Goal: Task Accomplishment & Management: Manage account settings

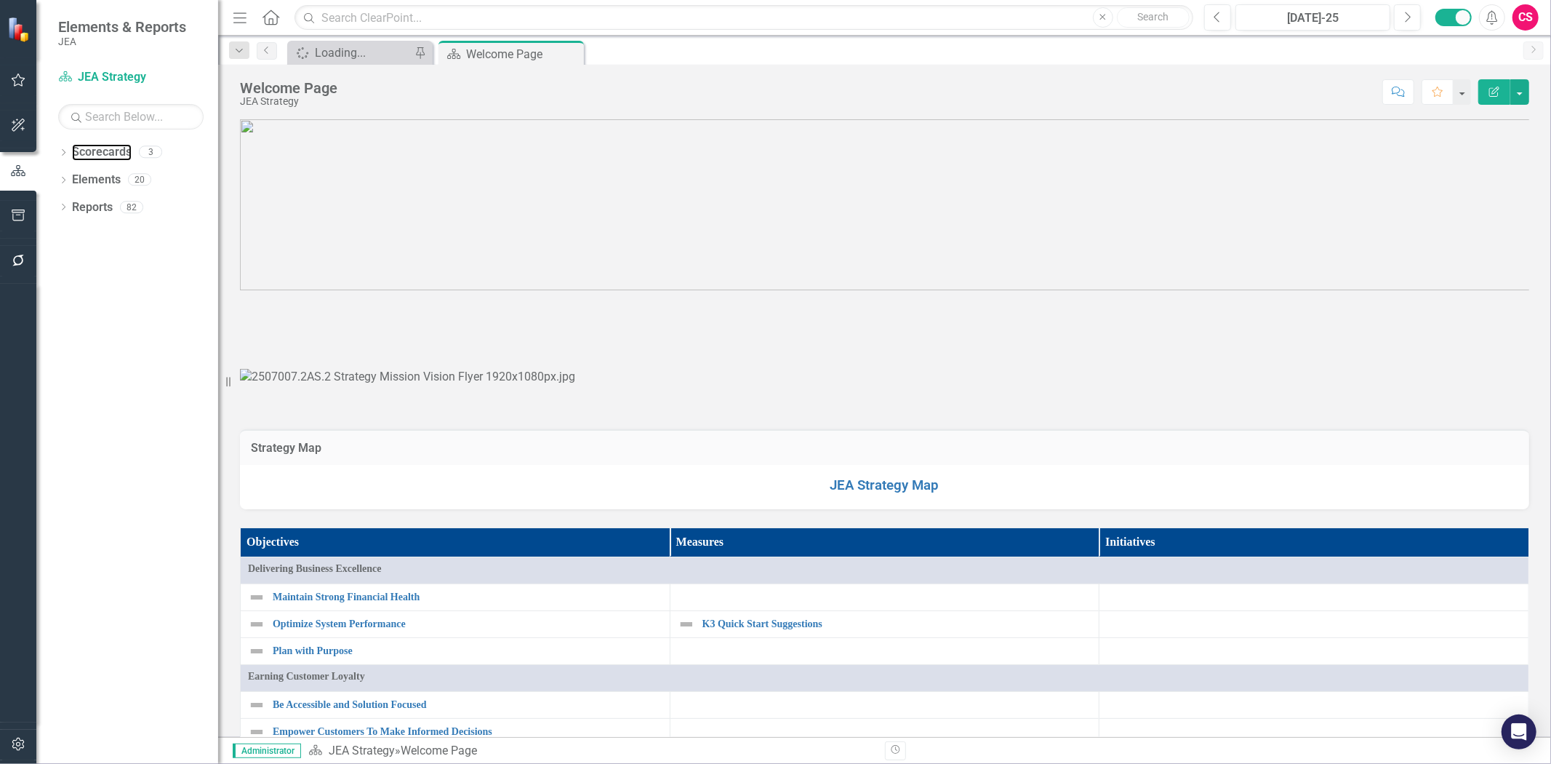
drag, startPoint x: 105, startPoint y: 144, endPoint x: 13, endPoint y: 177, distance: 97.5
click at [105, 144] on link "Scorecards" at bounding box center [102, 152] width 60 height 17
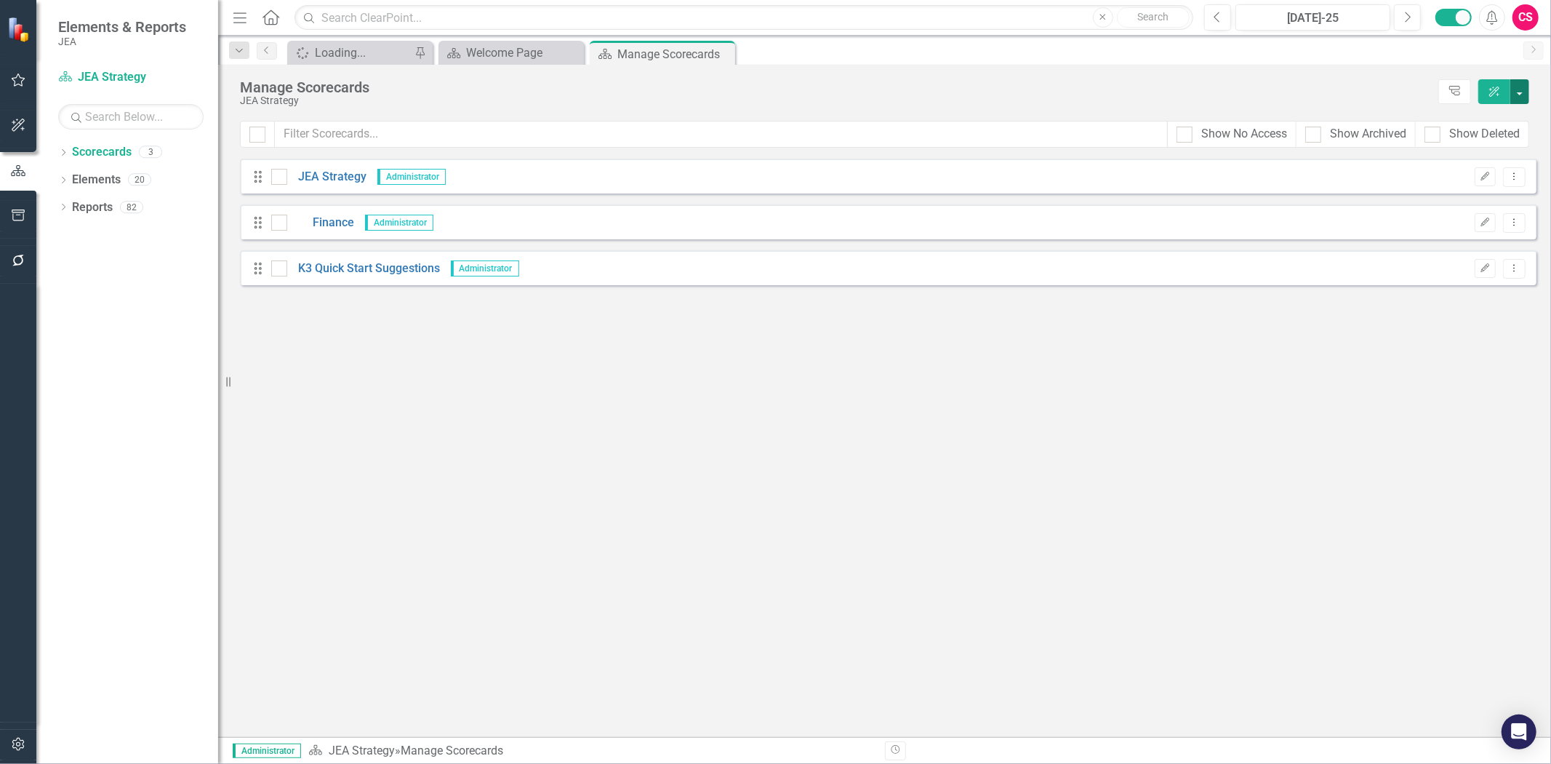
click at [1517, 88] on button "button" at bounding box center [1519, 91] width 19 height 25
click at [1462, 167] on link "Add Multiple Add Multiple" at bounding box center [1453, 174] width 151 height 27
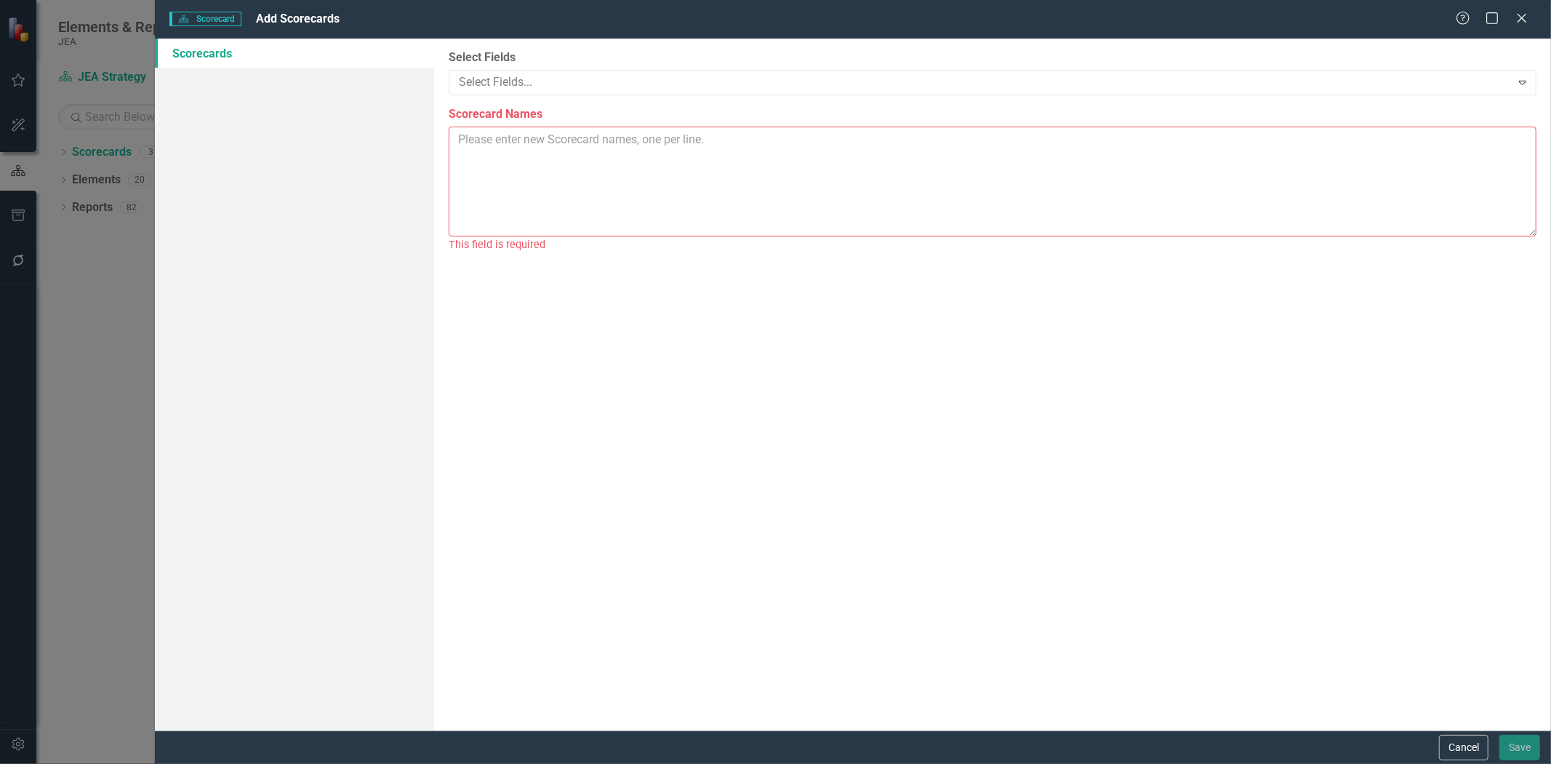
click at [633, 136] on textarea "Scorecard Names" at bounding box center [993, 182] width 1088 height 110
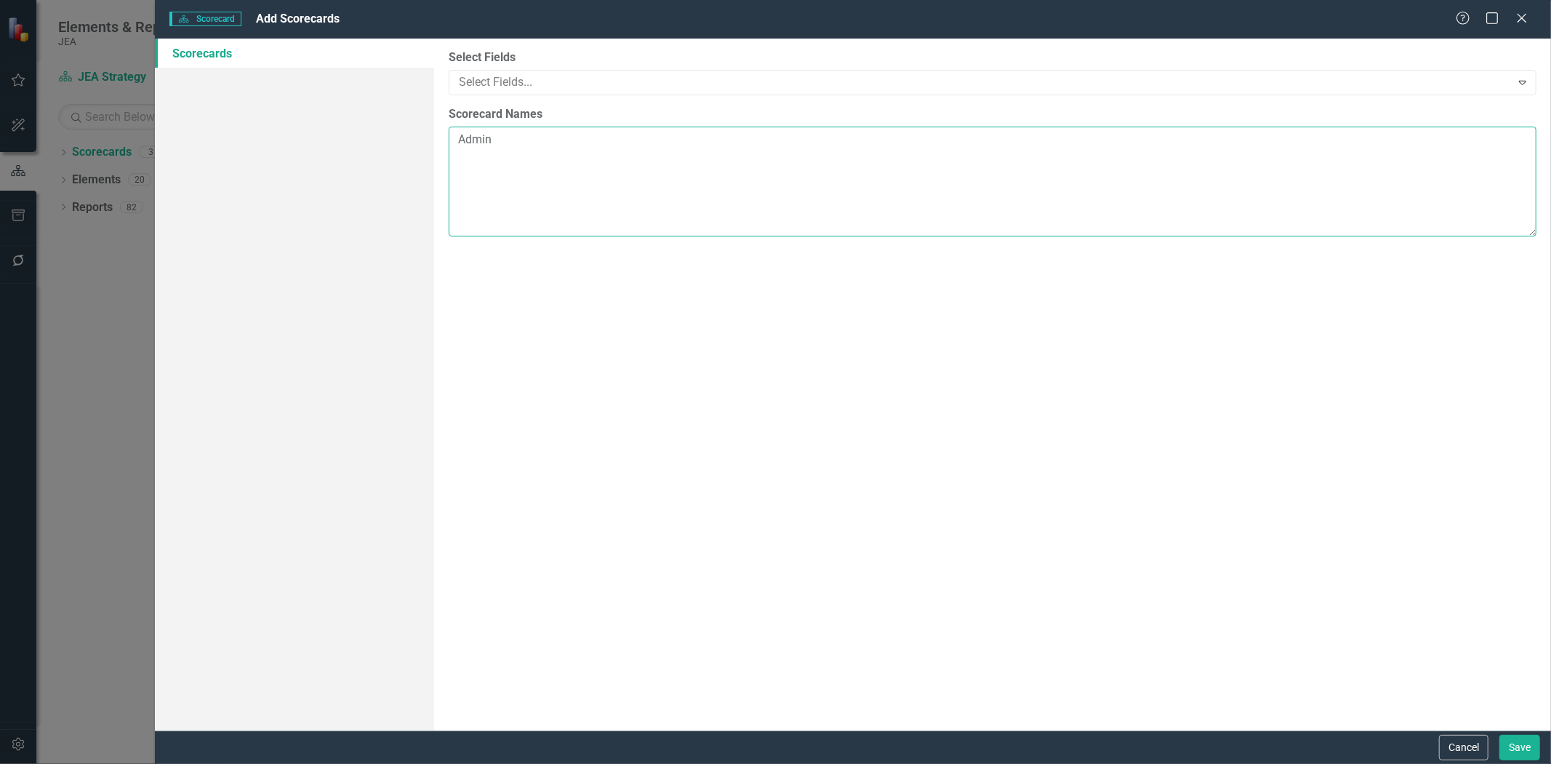
click at [572, 158] on textarea "Admin" at bounding box center [993, 182] width 1088 height 110
type textarea "Admin Human Resources Electric Water"
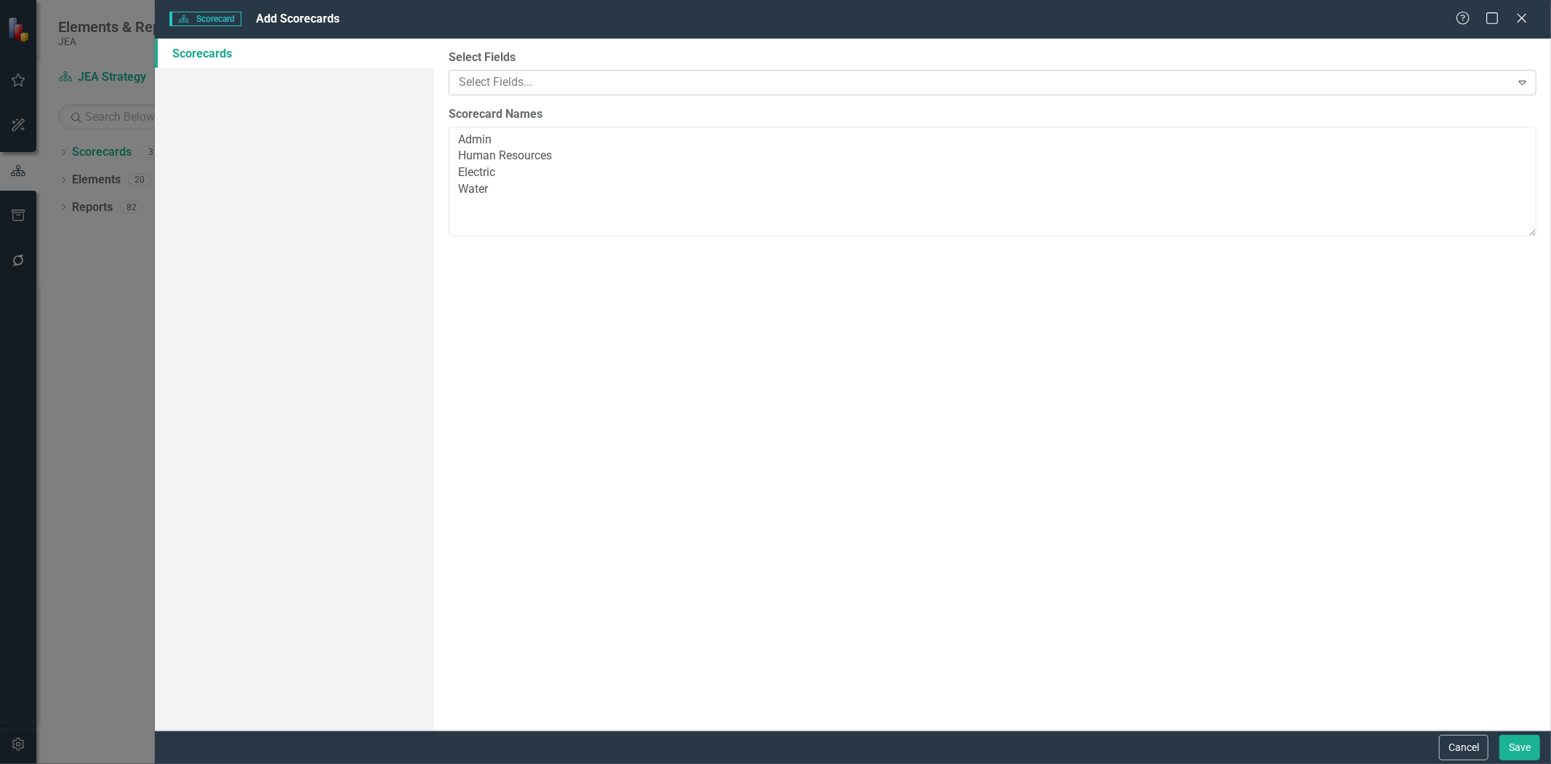
click at [540, 91] on div at bounding box center [981, 83] width 1057 height 20
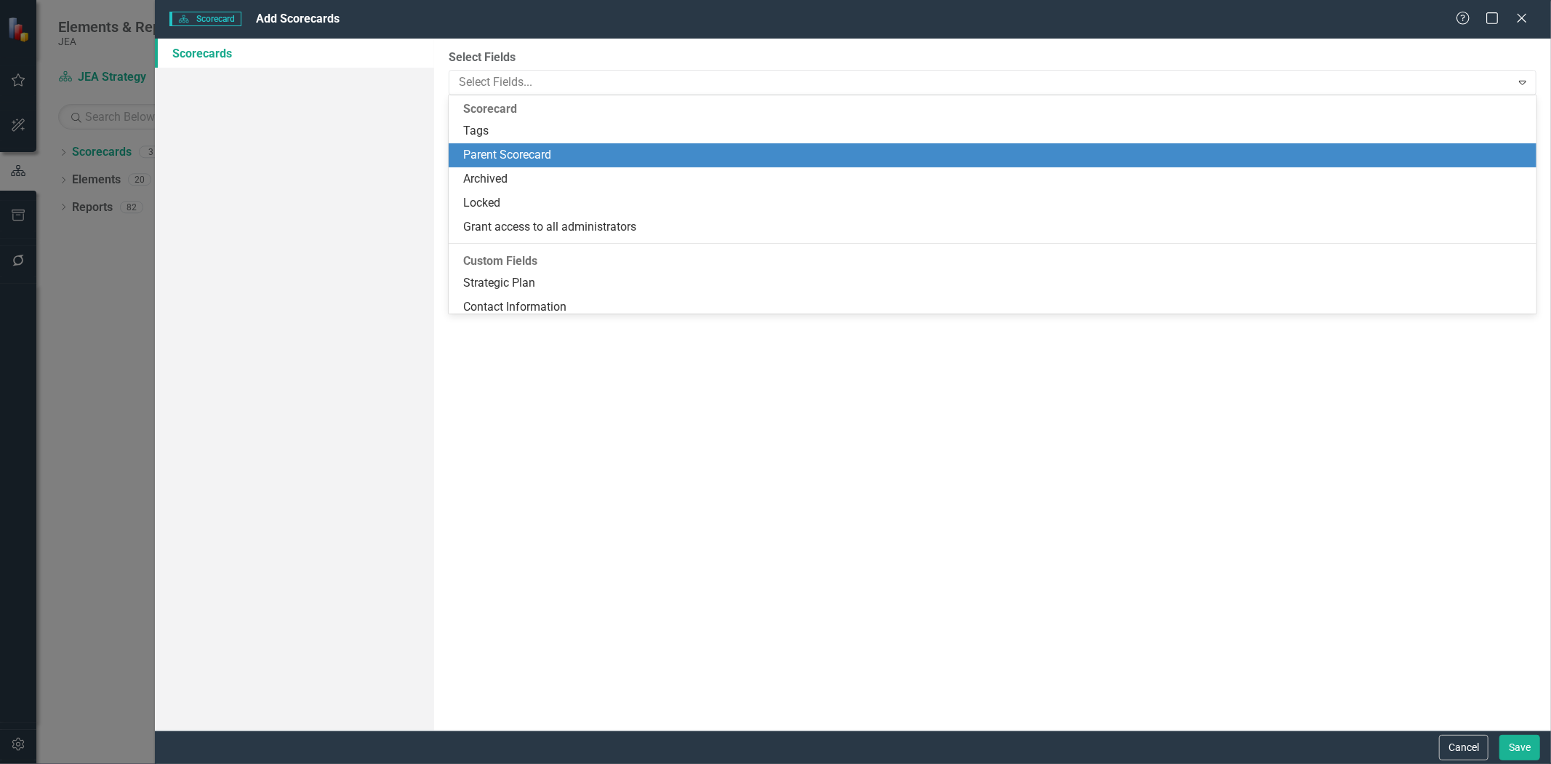
click at [526, 153] on div "Parent Scorecard" at bounding box center [995, 155] width 1065 height 17
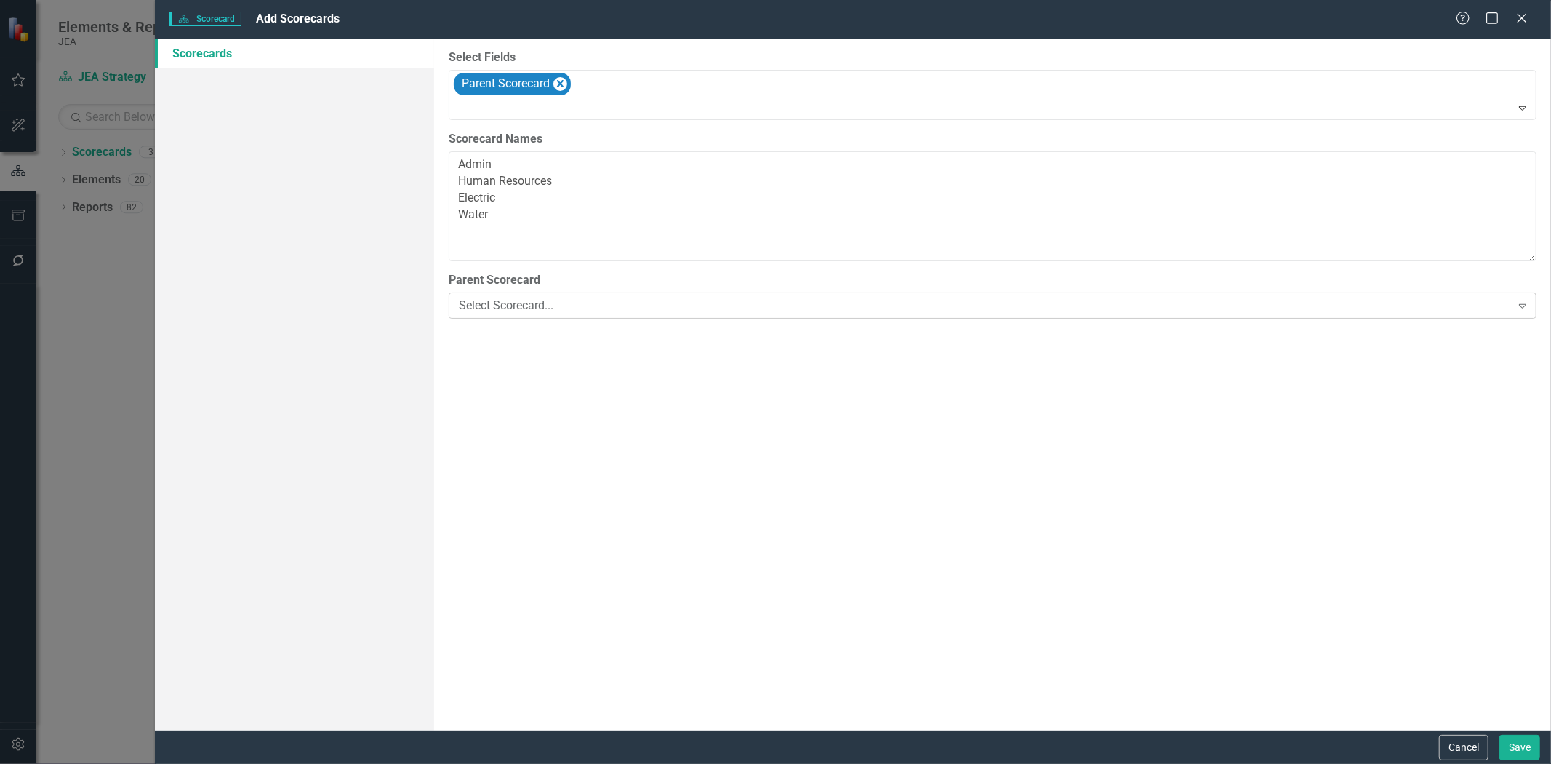
click at [527, 317] on div "Select Scorecard... Expand" at bounding box center [993, 305] width 1088 height 26
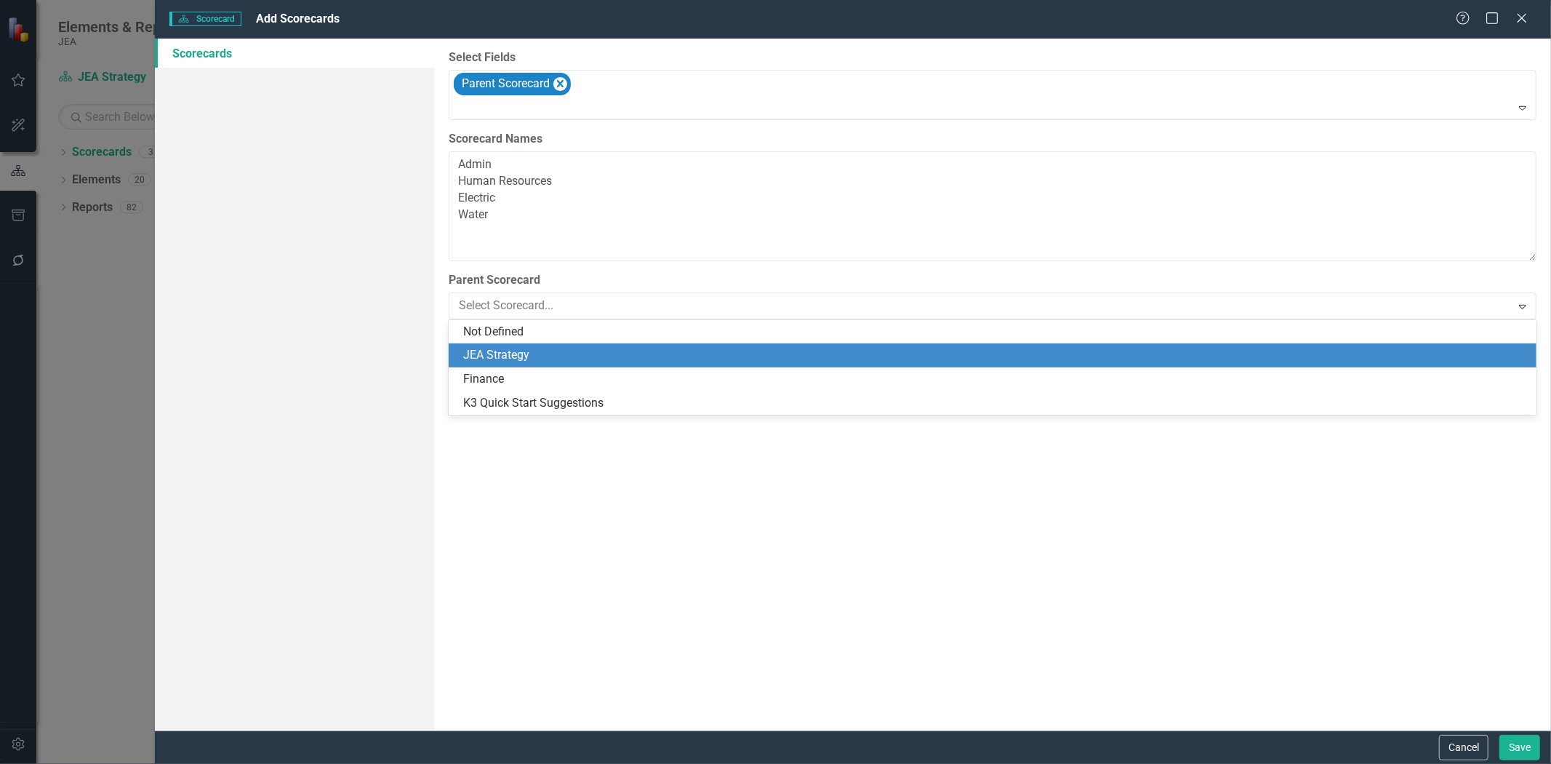
click at [527, 365] on div "JEA Strategy" at bounding box center [993, 355] width 1088 height 24
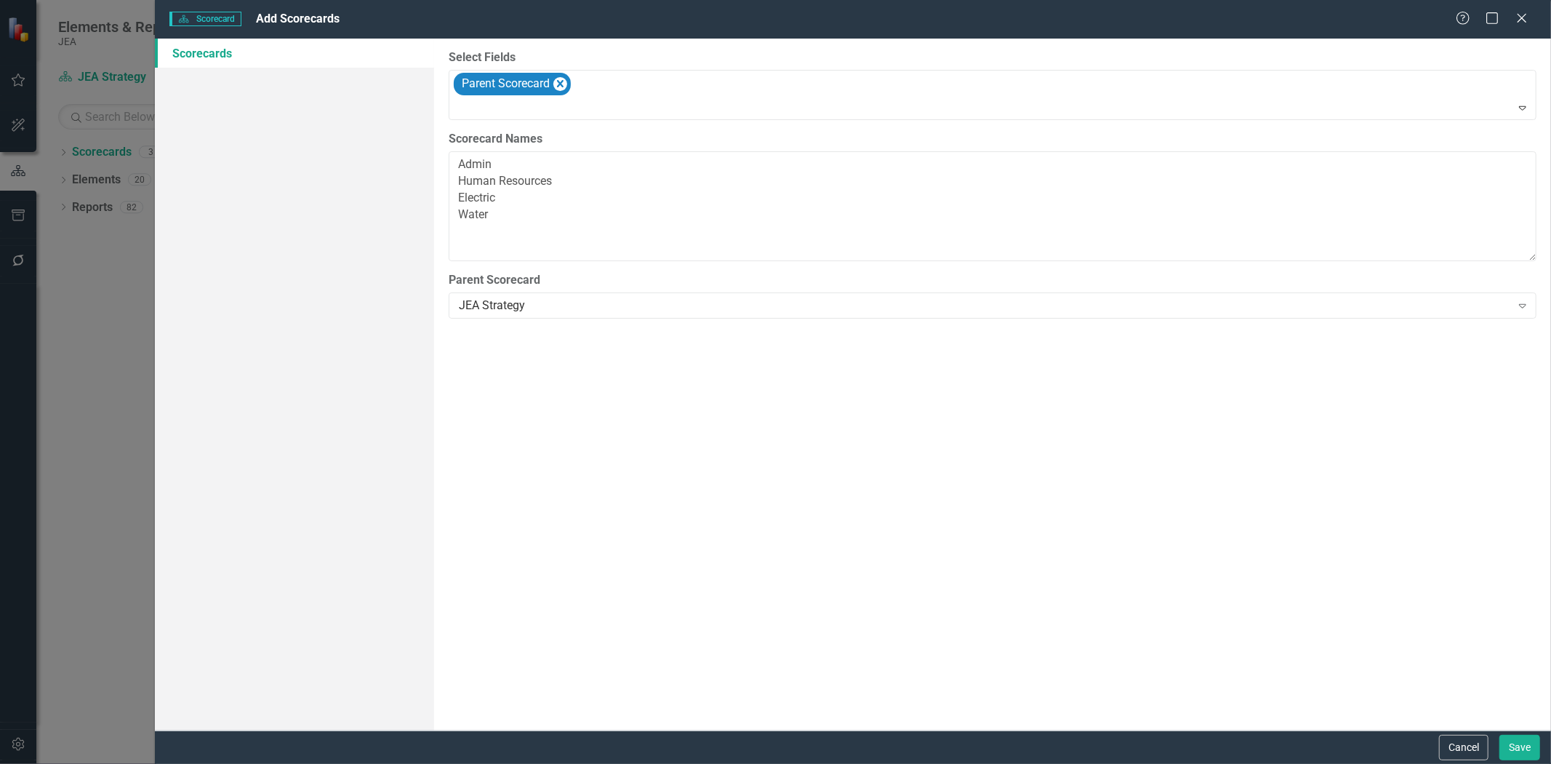
click at [1506, 760] on div "Cancel Save" at bounding box center [853, 746] width 1396 height 33
click at [1508, 748] on button "Save" at bounding box center [1520, 746] width 41 height 25
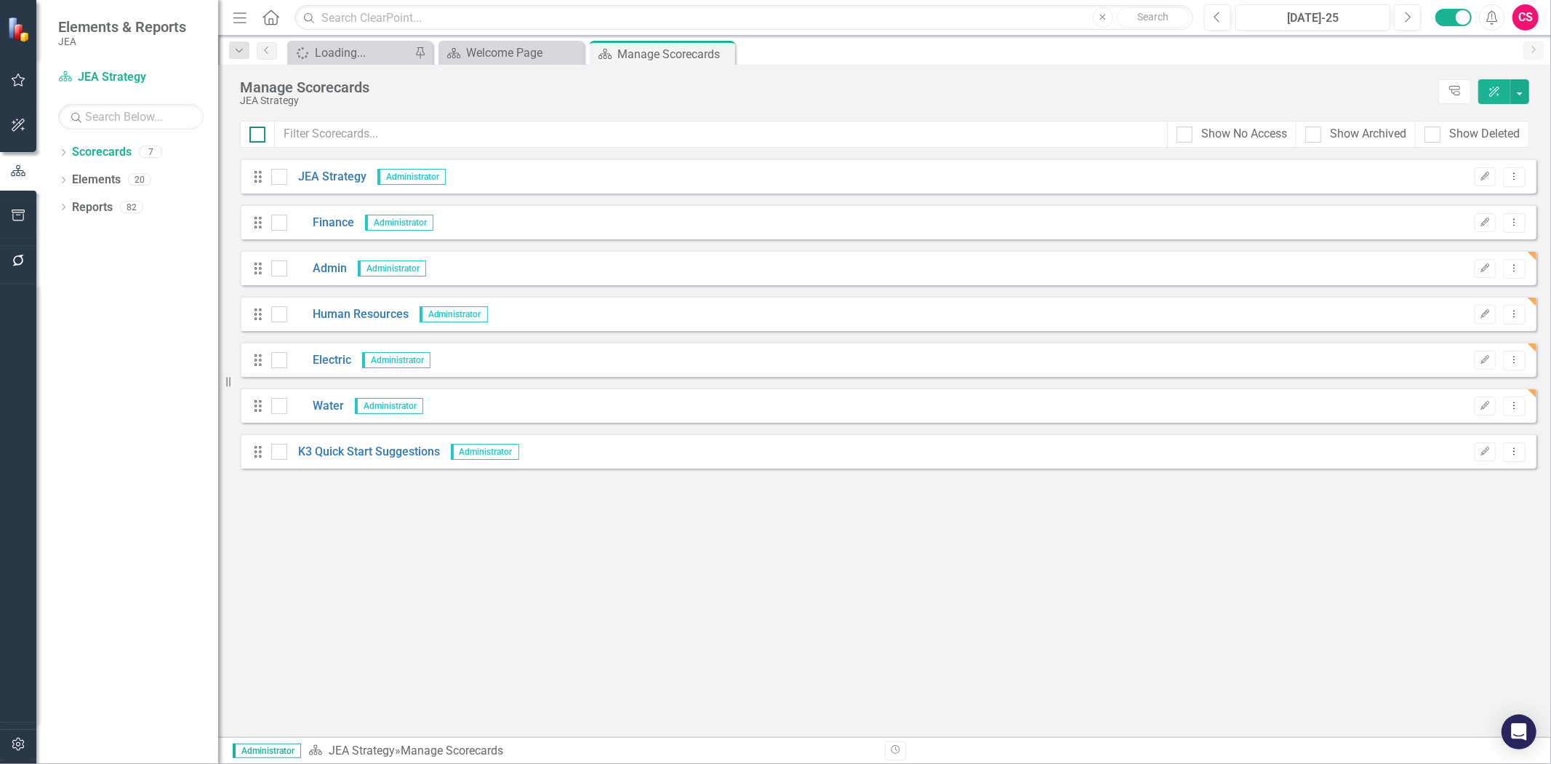
click at [262, 133] on div at bounding box center [257, 135] width 16 height 16
click at [259, 133] on input "checkbox" at bounding box center [253, 131] width 9 height 9
checkbox input "true"
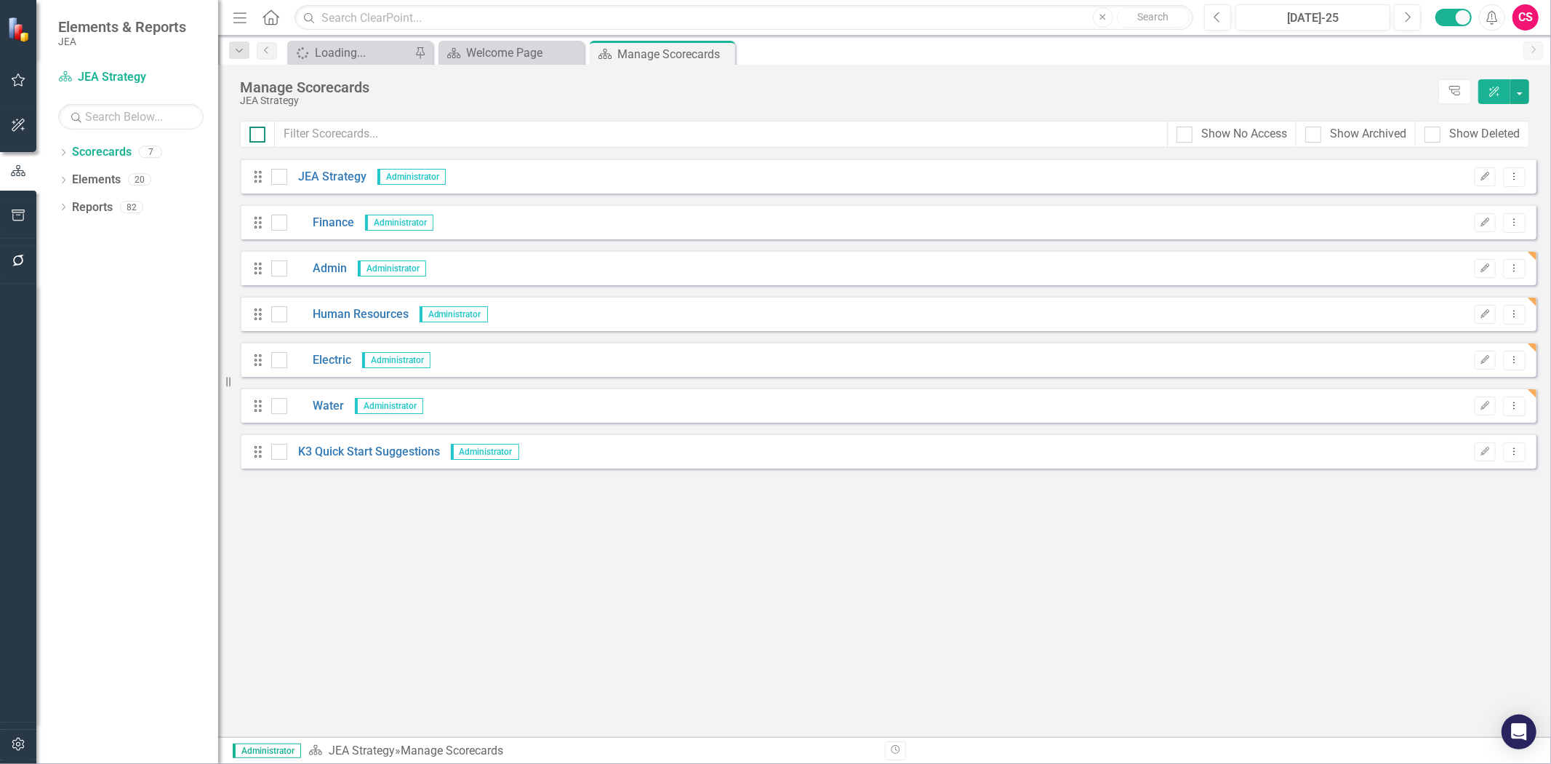
checkbox input "true"
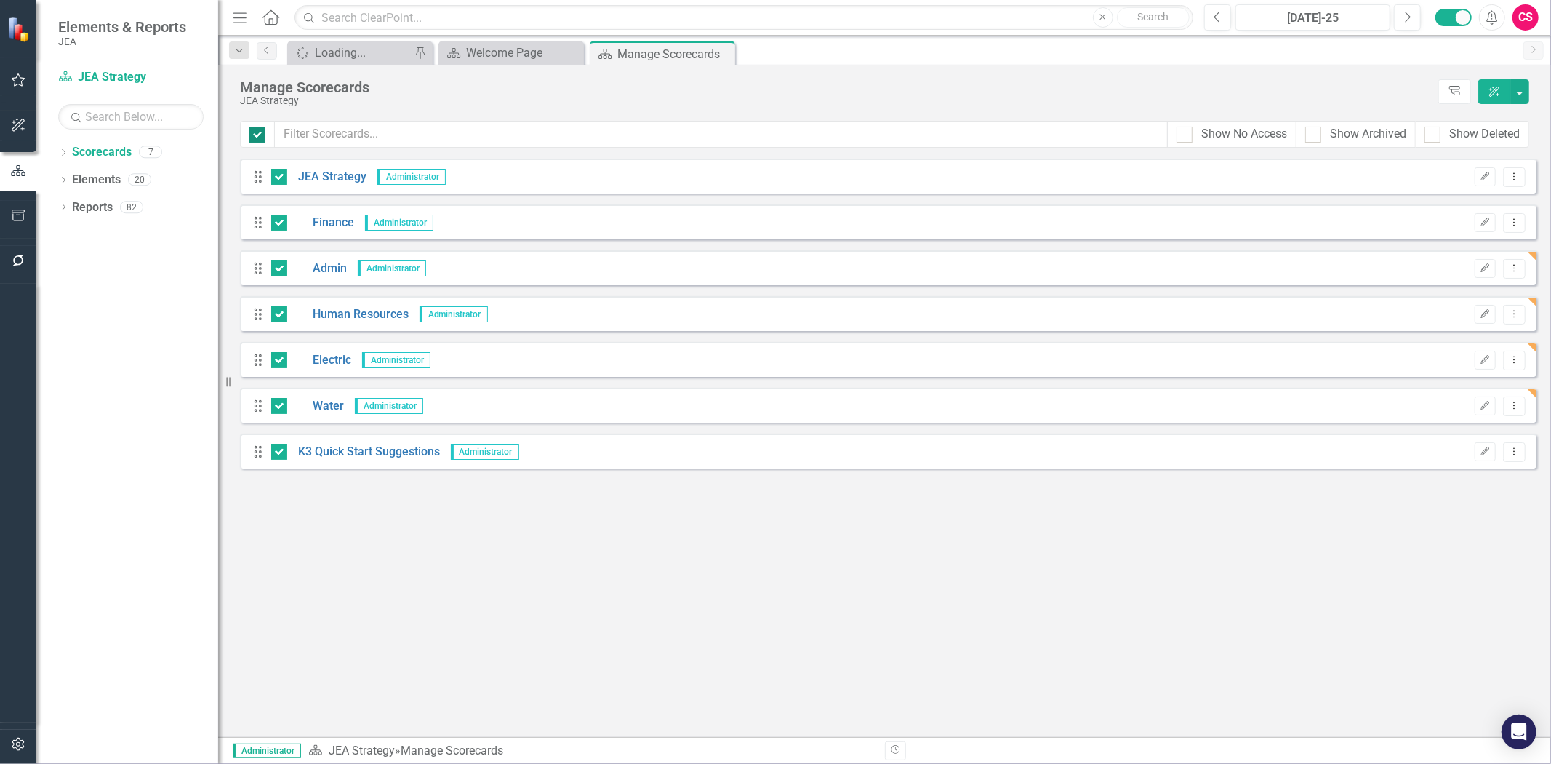
click at [262, 133] on div at bounding box center [257, 135] width 16 height 16
click at [259, 133] on input "checkbox" at bounding box center [253, 131] width 9 height 9
checkbox input "false"
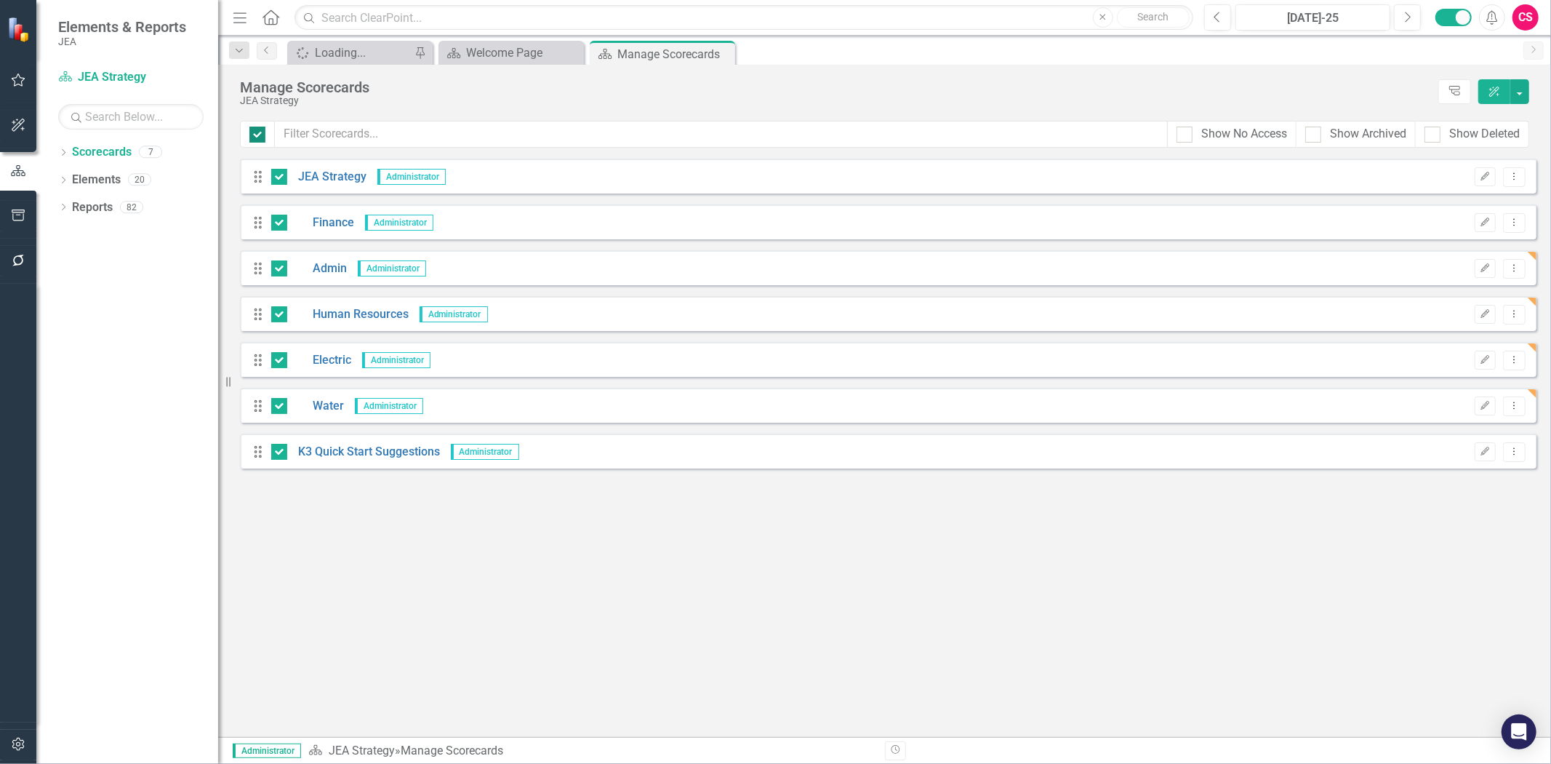
checkbox input "false"
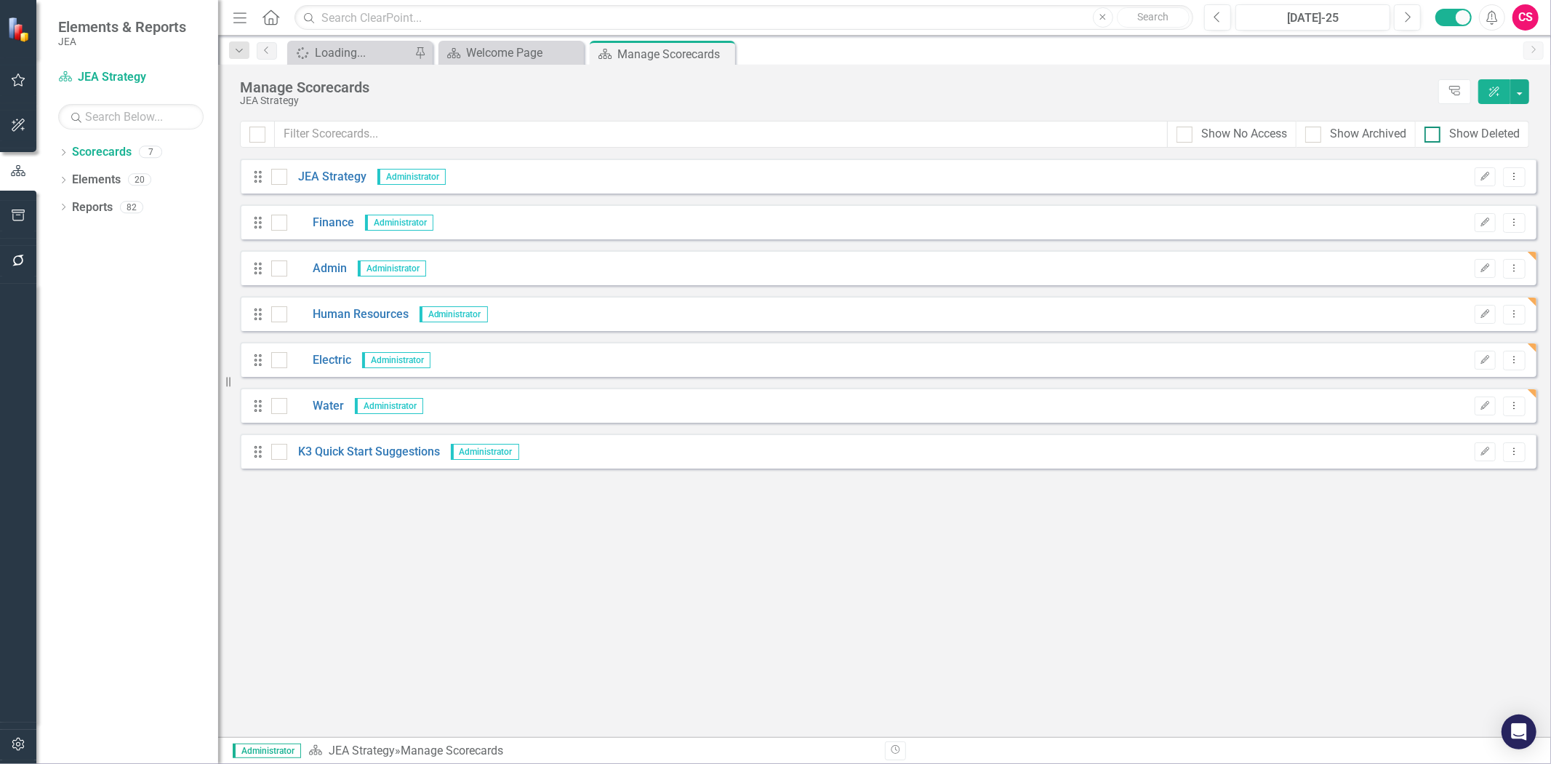
click at [1436, 127] on div at bounding box center [1433, 135] width 16 height 16
click at [1434, 127] on input "Show Deleted" at bounding box center [1429, 131] width 9 height 9
checkbox input "true"
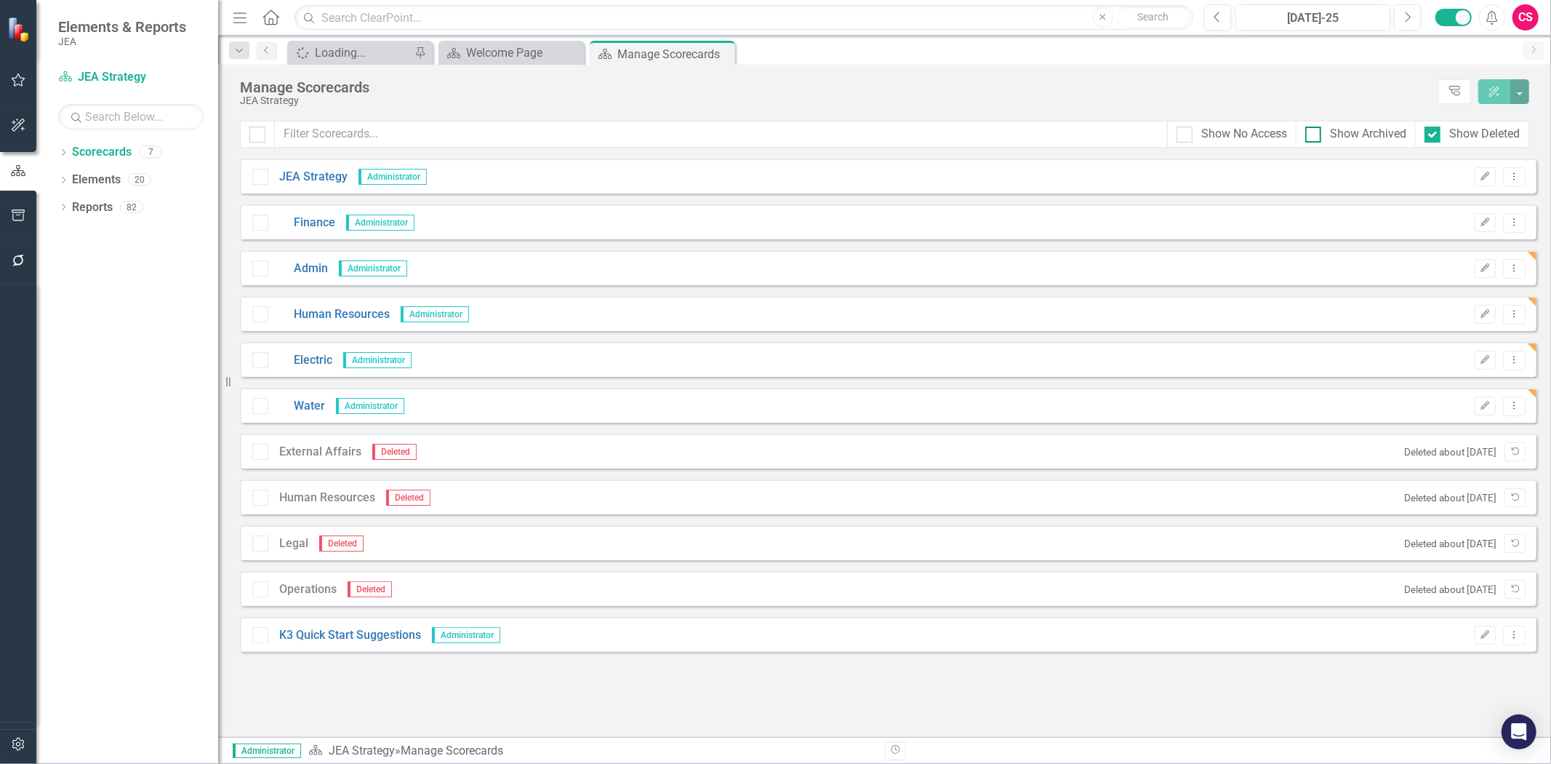
click at [1339, 132] on div "Show Archived" at bounding box center [1368, 134] width 76 height 17
click at [1315, 132] on input "Show Archived" at bounding box center [1309, 131] width 9 height 9
checkbox input "true"
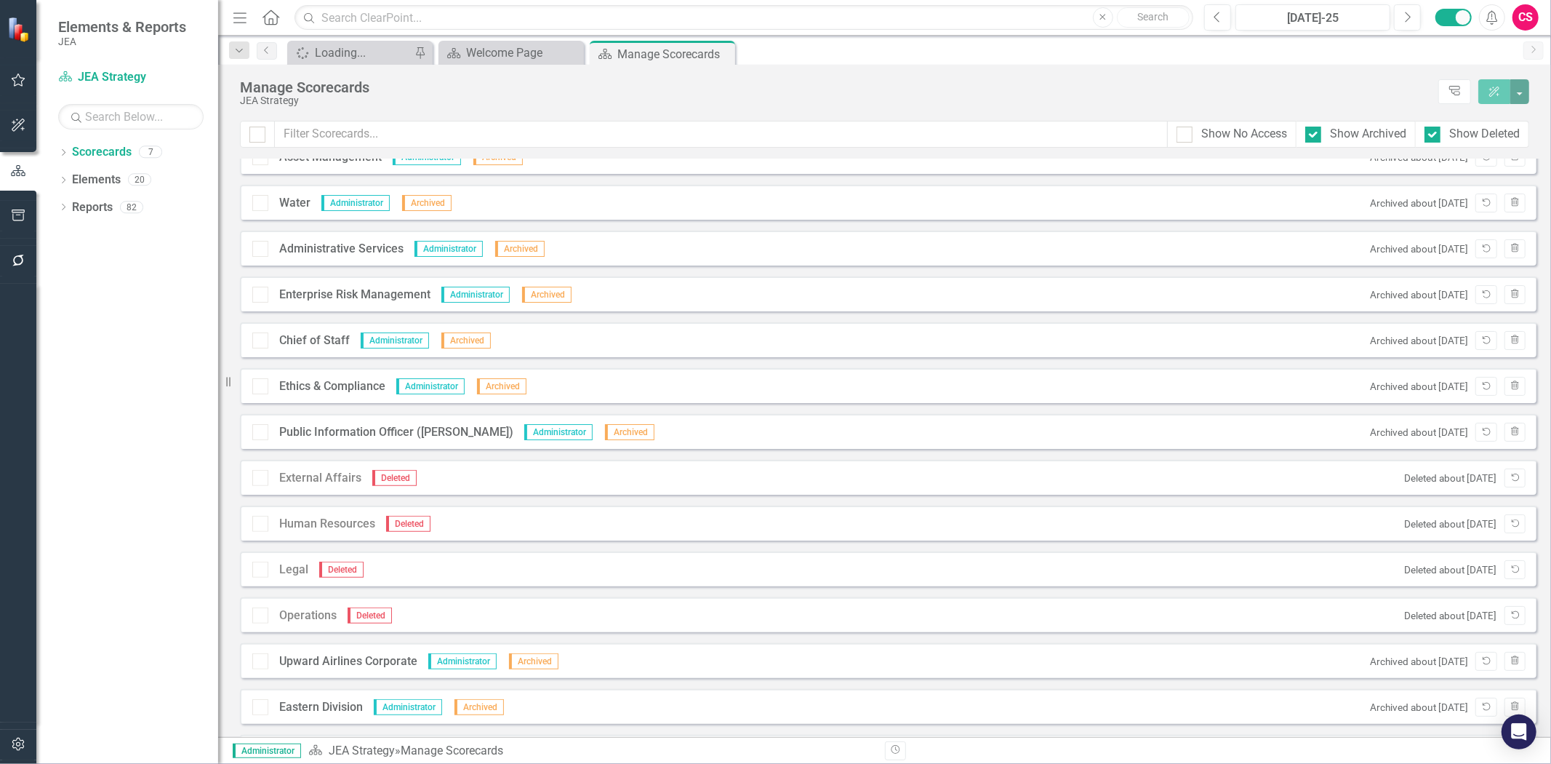
scroll to position [874, 0]
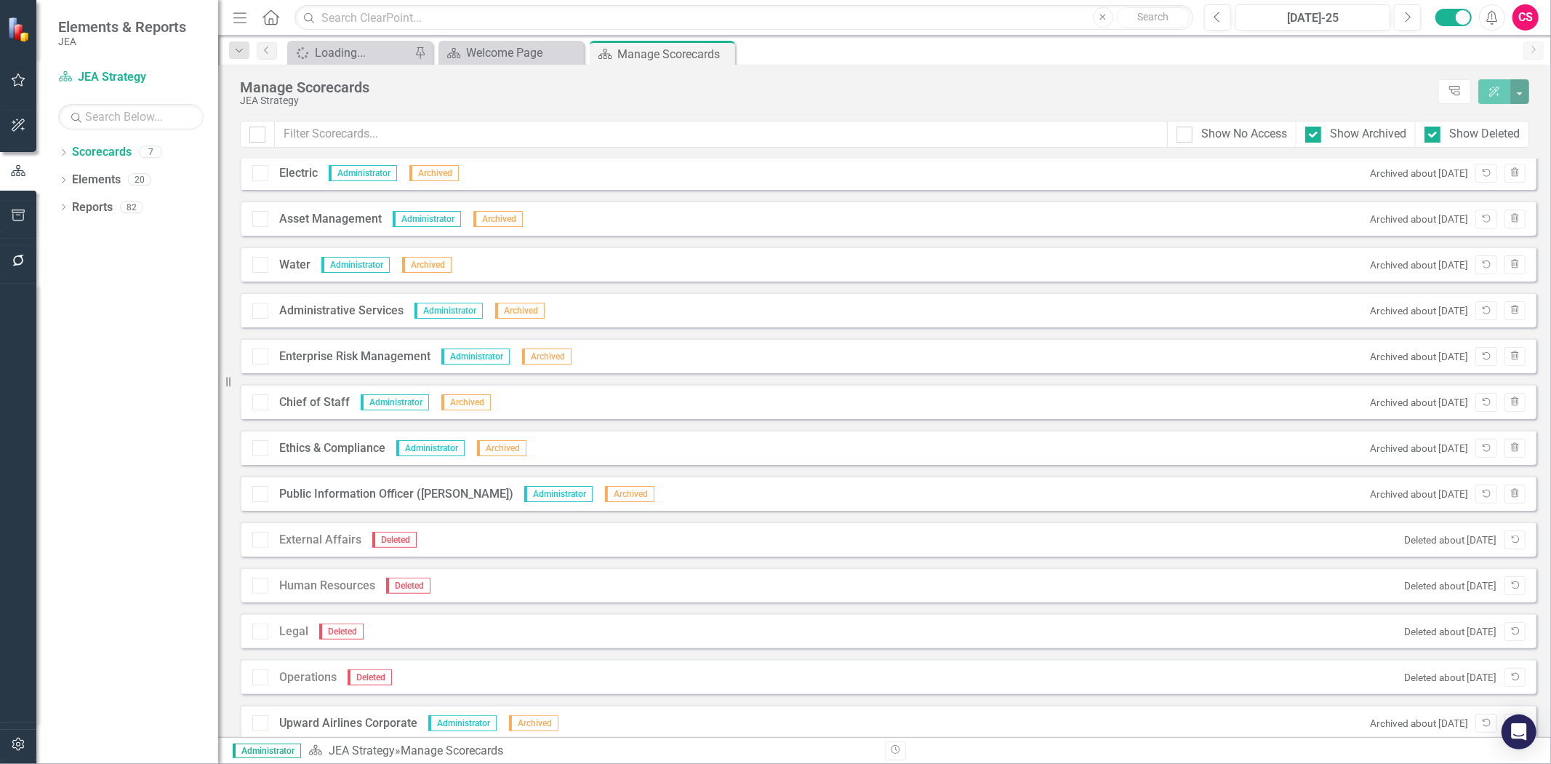
drag, startPoint x: 1494, startPoint y: 131, endPoint x: 1303, endPoint y: 133, distance: 191.3
click at [1493, 131] on div "Show Deleted" at bounding box center [1484, 134] width 71 height 17
click at [1434, 131] on input "Show Deleted" at bounding box center [1429, 131] width 9 height 9
checkbox input "false"
click at [1302, 133] on div "Show Archived" at bounding box center [1356, 134] width 119 height 27
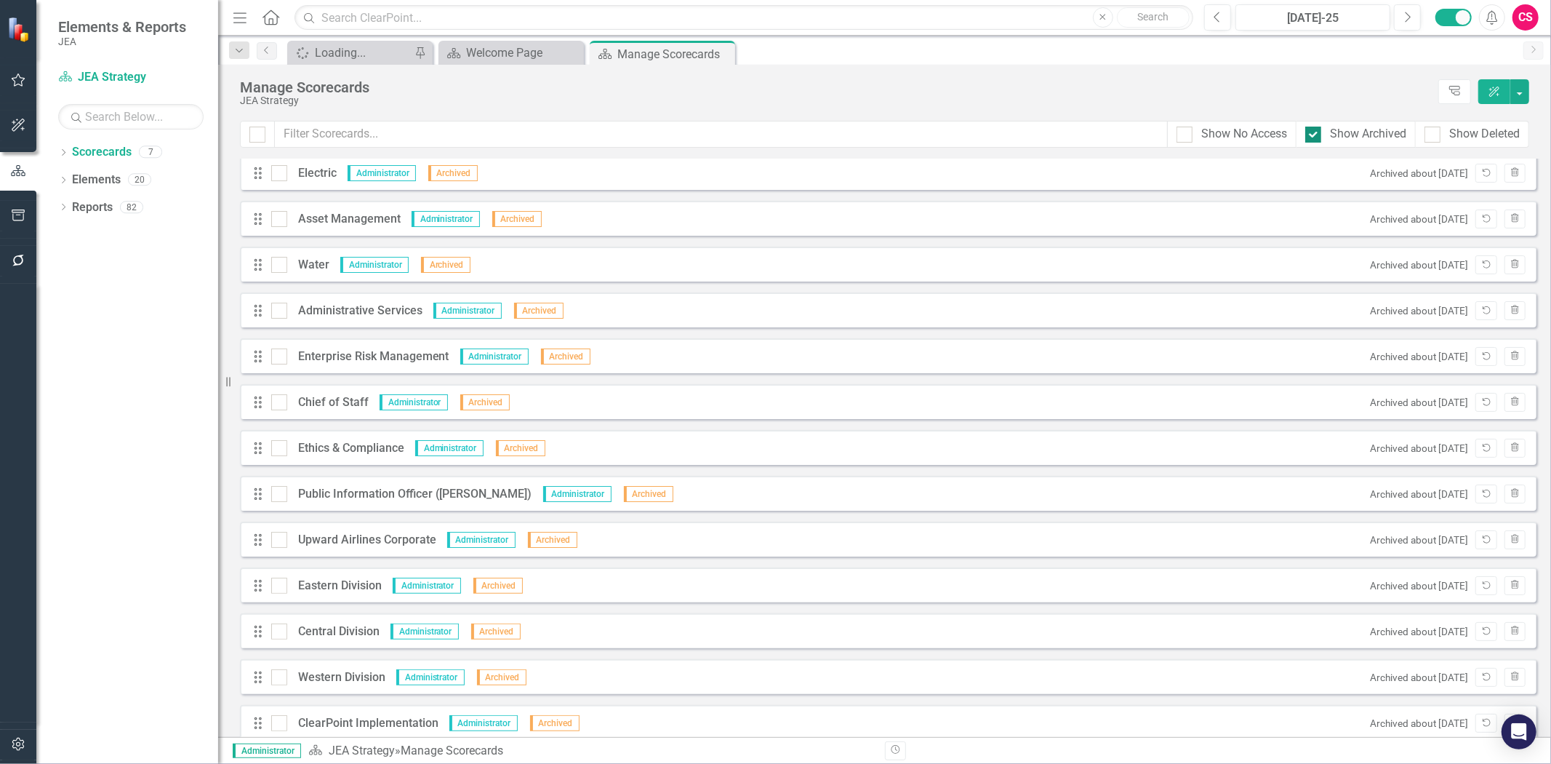
click at [1314, 134] on div at bounding box center [1313, 135] width 16 height 16
click at [1314, 134] on input "Show Archived" at bounding box center [1309, 131] width 9 height 9
checkbox input "false"
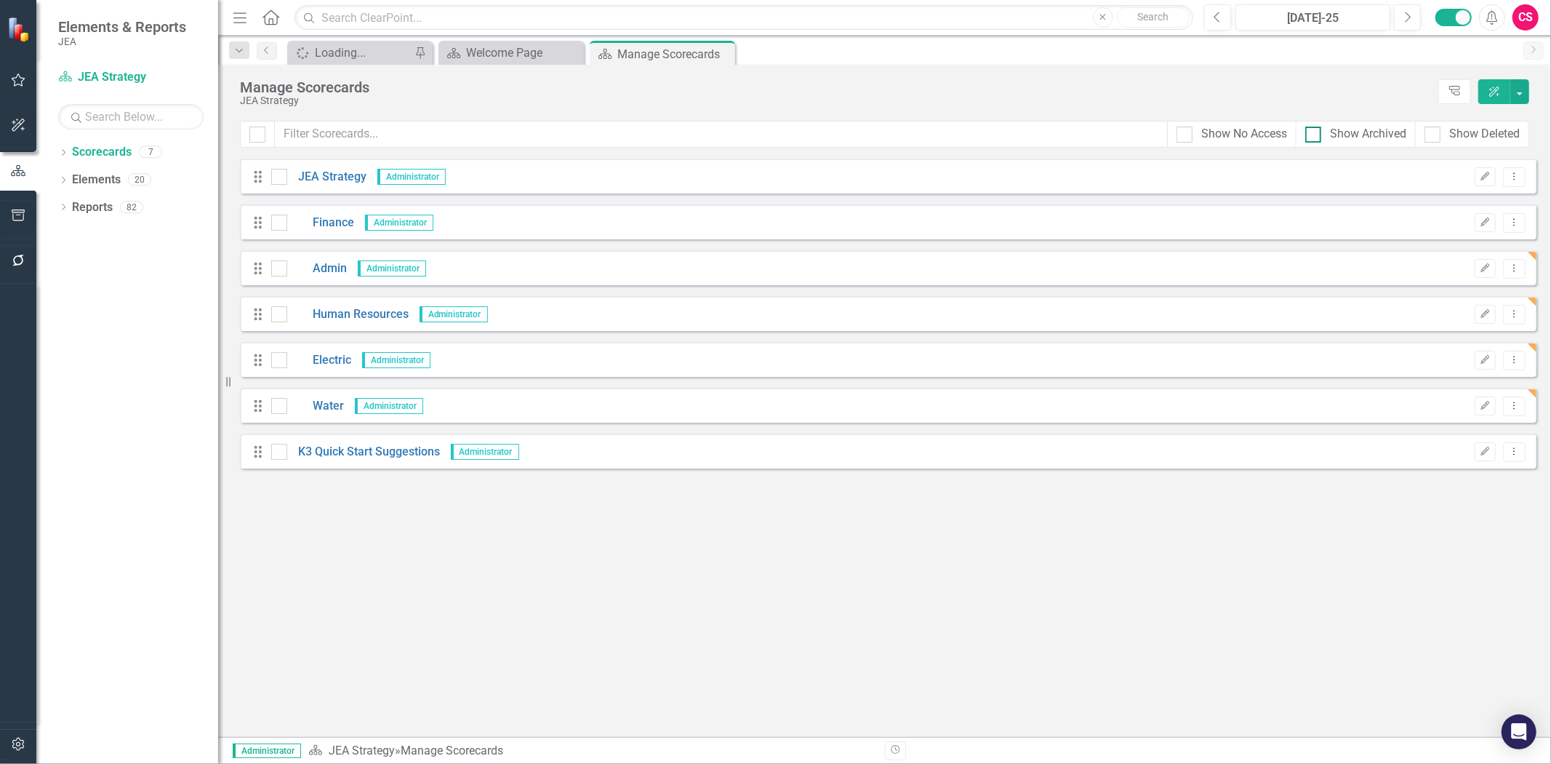
scroll to position [0, 0]
click at [1525, 87] on div "Manage Scorecards JEA Strategy Tree Explorer ClearPoint AI" at bounding box center [884, 93] width 1333 height 56
click at [1529, 91] on button "button" at bounding box center [1519, 91] width 19 height 25
click at [1430, 178] on link "Add Multiple Add Multiple" at bounding box center [1453, 174] width 151 height 27
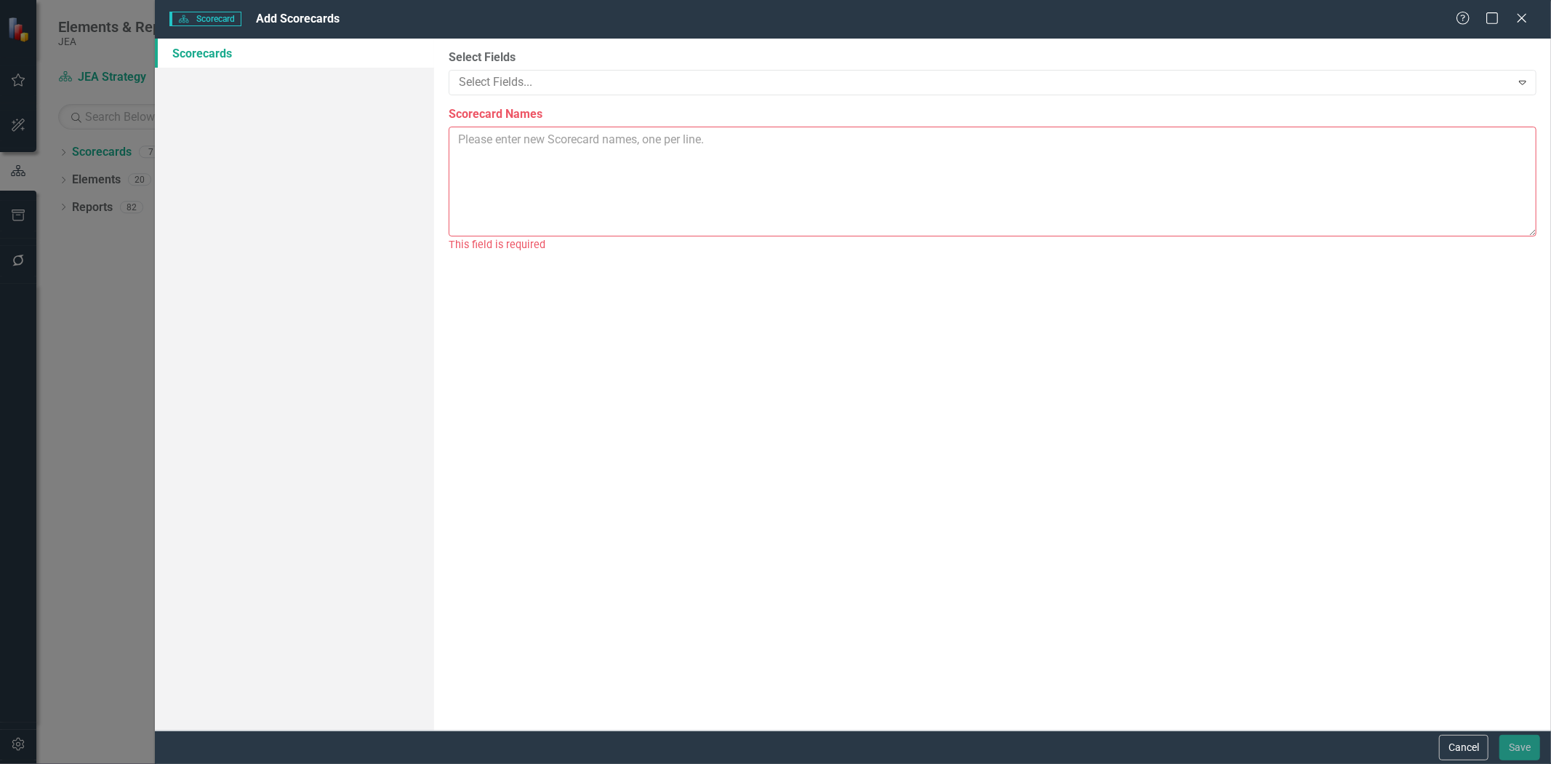
click at [636, 187] on textarea "Scorecard Names" at bounding box center [993, 182] width 1088 height 110
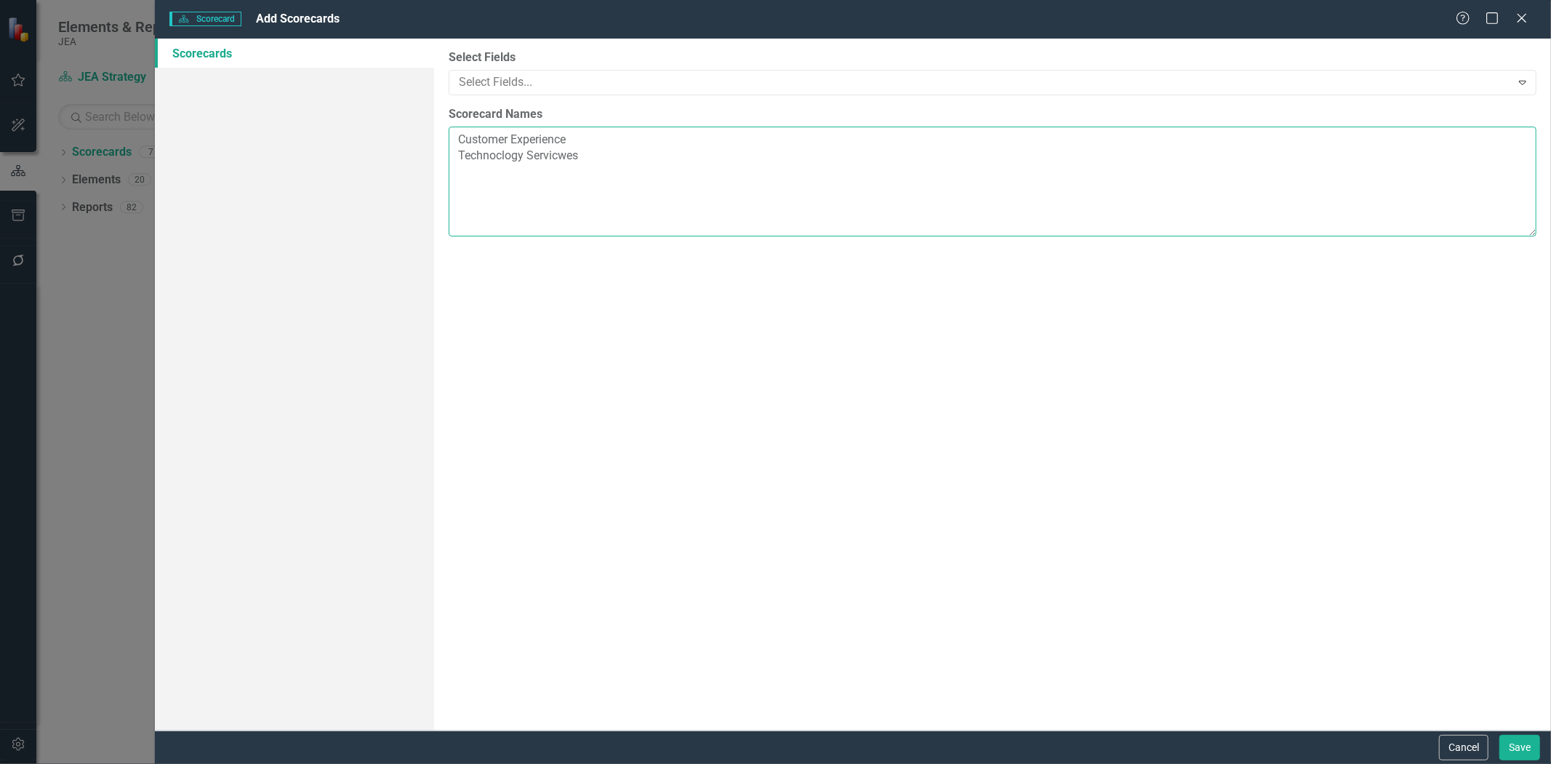
drag, startPoint x: 475, startPoint y: 143, endPoint x: 463, endPoint y: 154, distance: 16.5
type textarea "Customer Experience Technology Services"
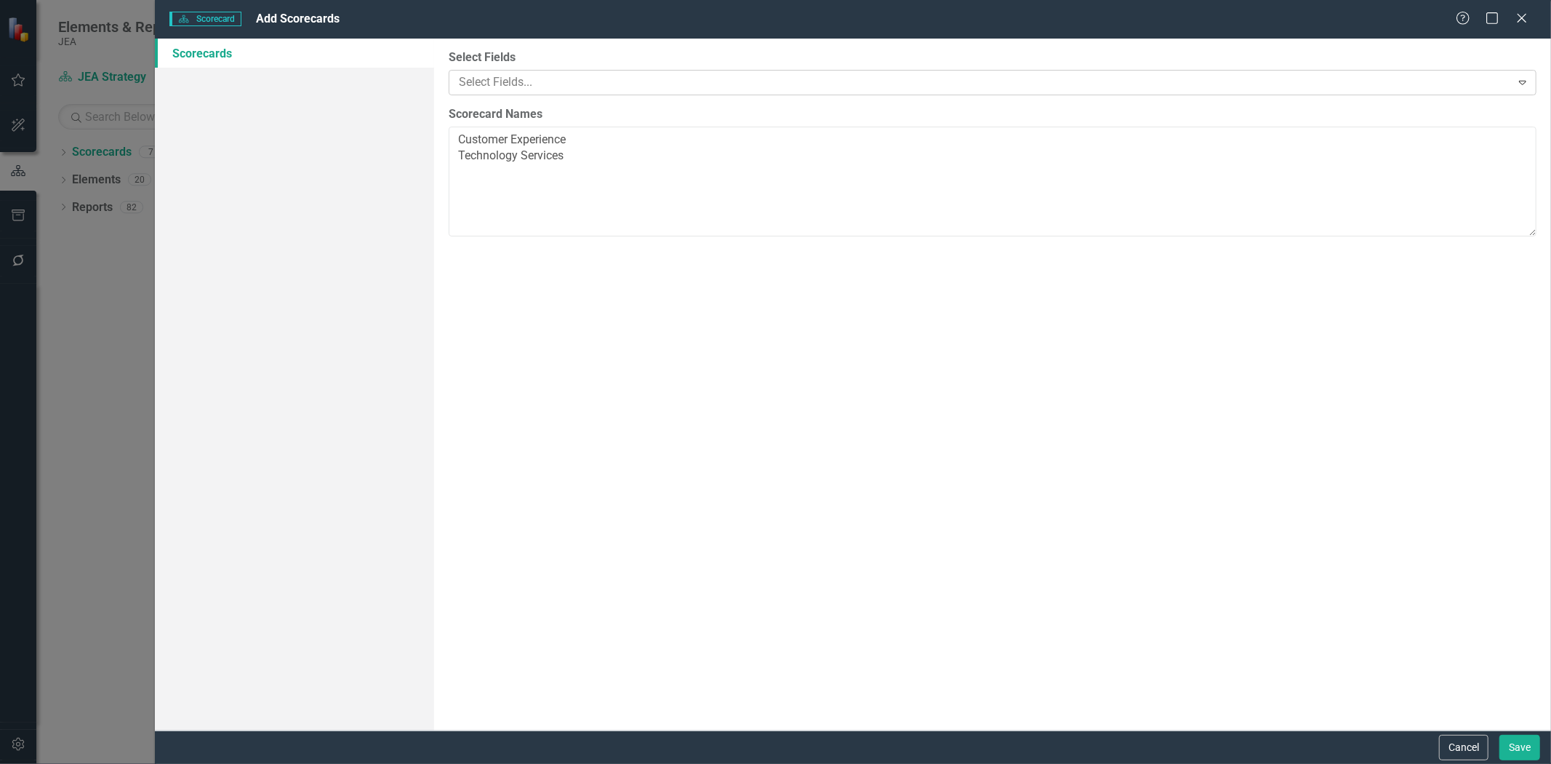
click at [516, 76] on div at bounding box center [981, 83] width 1057 height 20
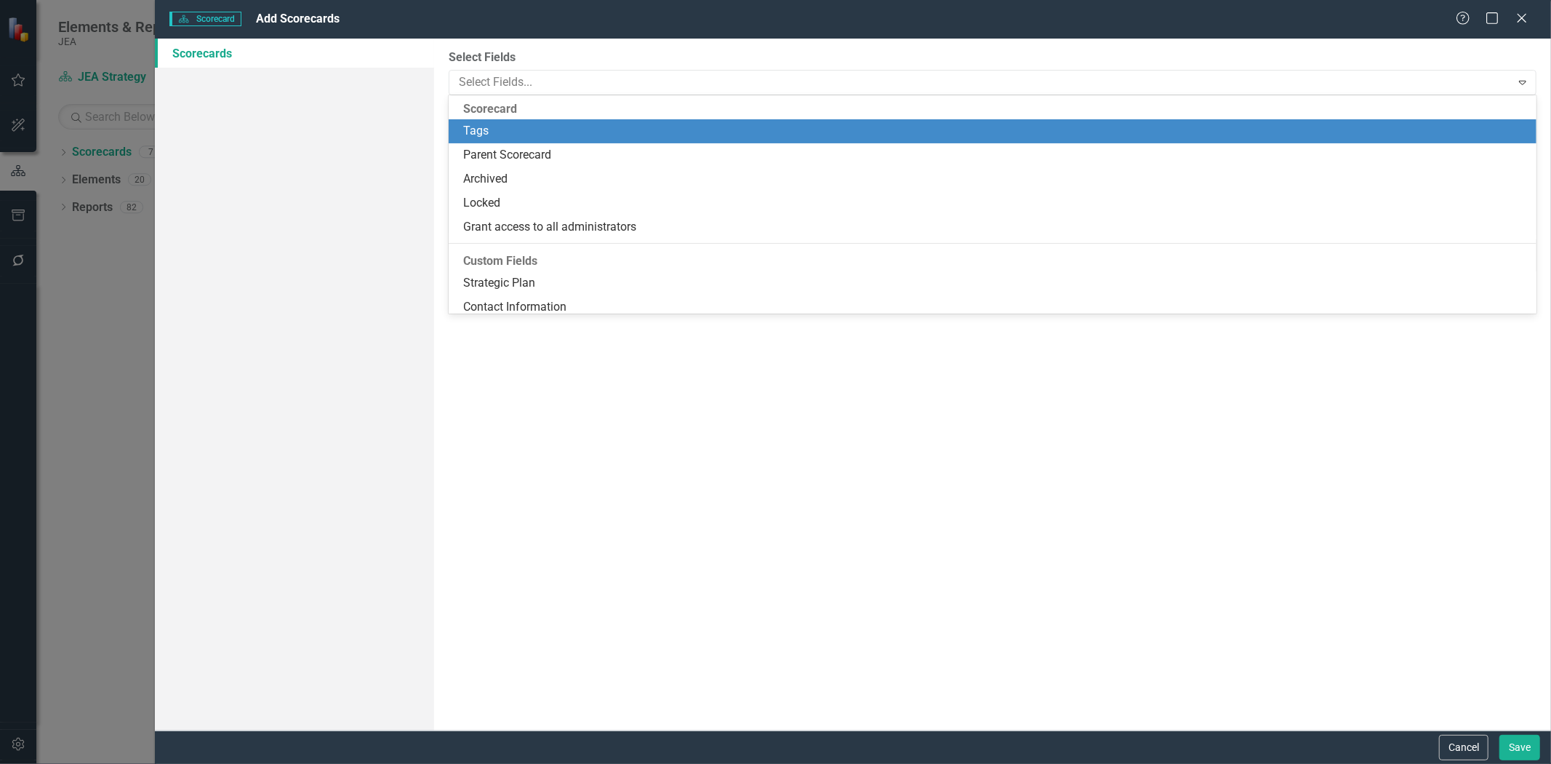
click at [507, 148] on div "Parent Scorecard" at bounding box center [995, 155] width 1065 height 17
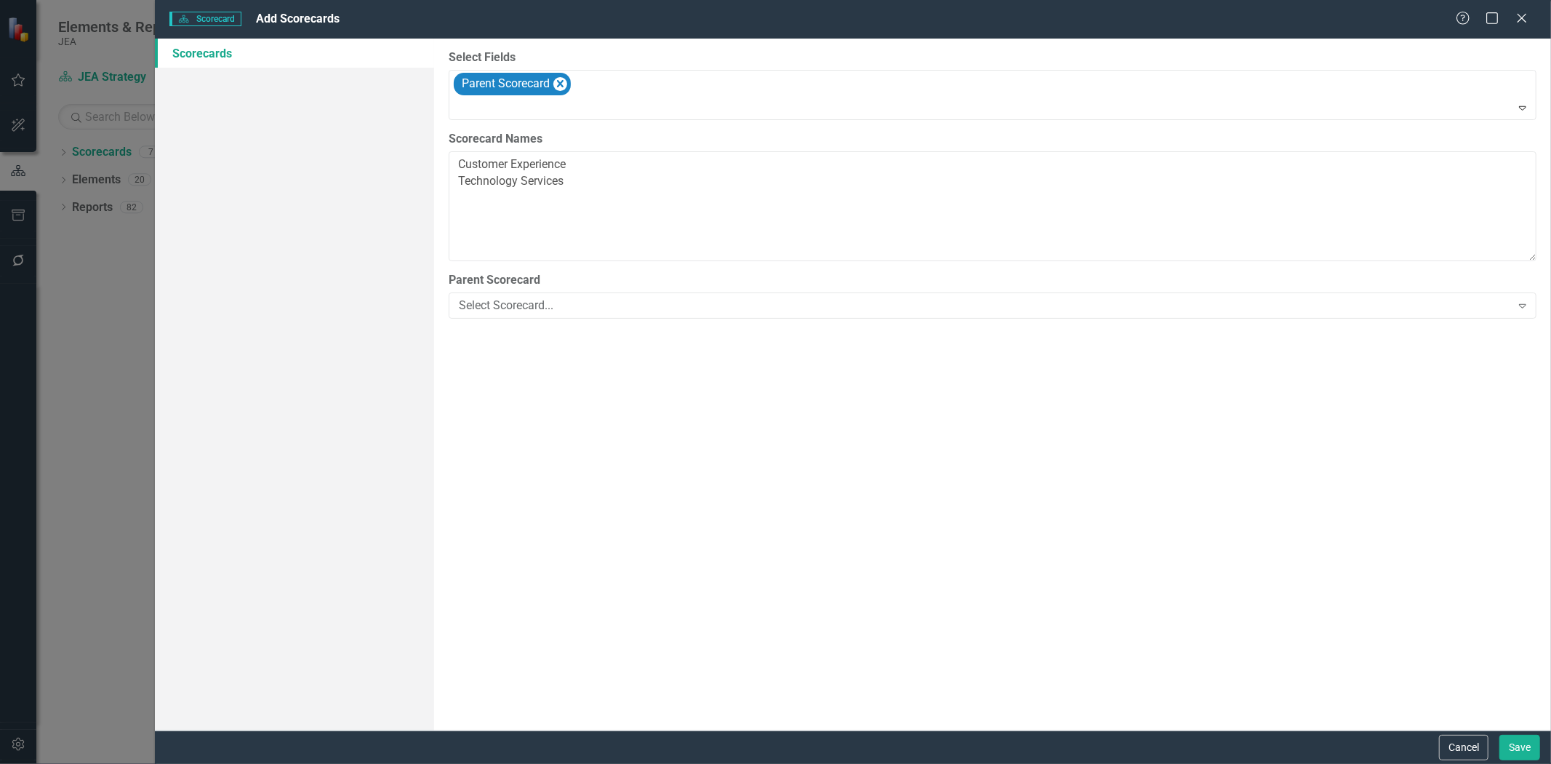
click at [540, 278] on label "Parent Scorecard" at bounding box center [993, 280] width 1088 height 17
drag, startPoint x: 554, startPoint y: 316, endPoint x: 548, endPoint y: 311, distance: 8.8
click at [548, 311] on div "Select Scorecard... Expand" at bounding box center [993, 305] width 1088 height 26
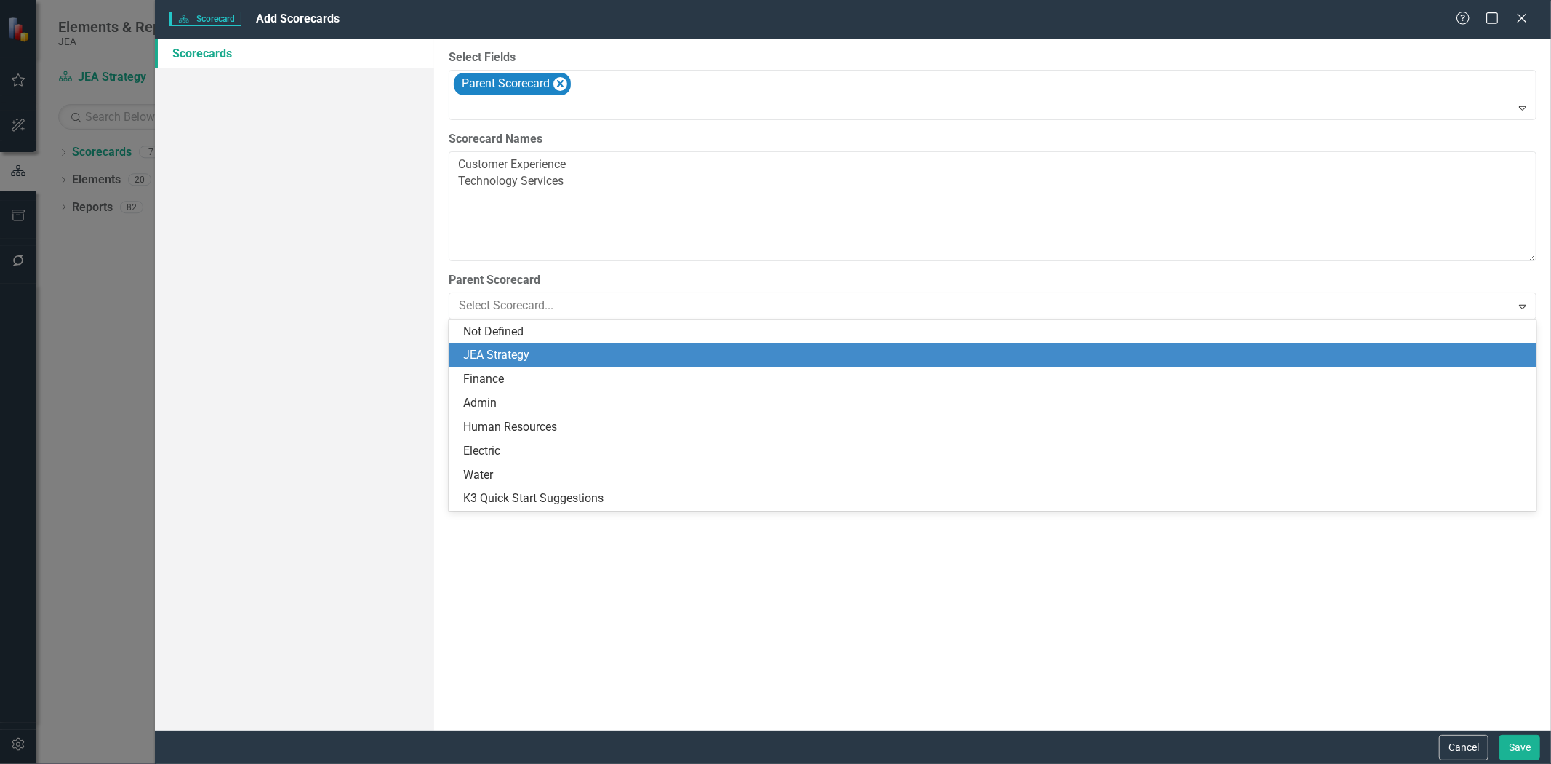
click at [488, 345] on div "JEA Strategy" at bounding box center [993, 355] width 1088 height 24
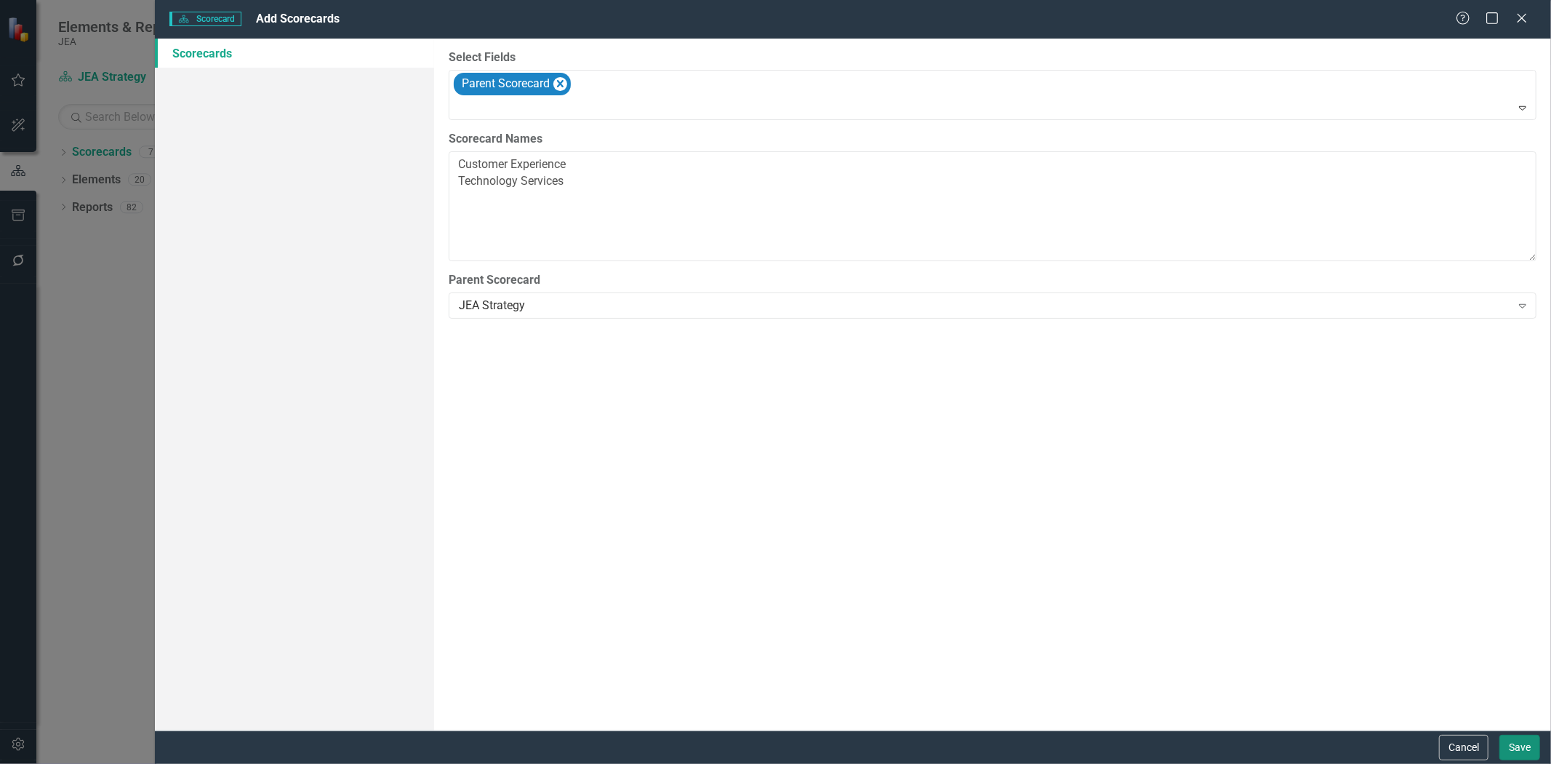
click at [1524, 737] on button "Save" at bounding box center [1520, 746] width 41 height 25
